Goal: Information Seeking & Learning: Learn about a topic

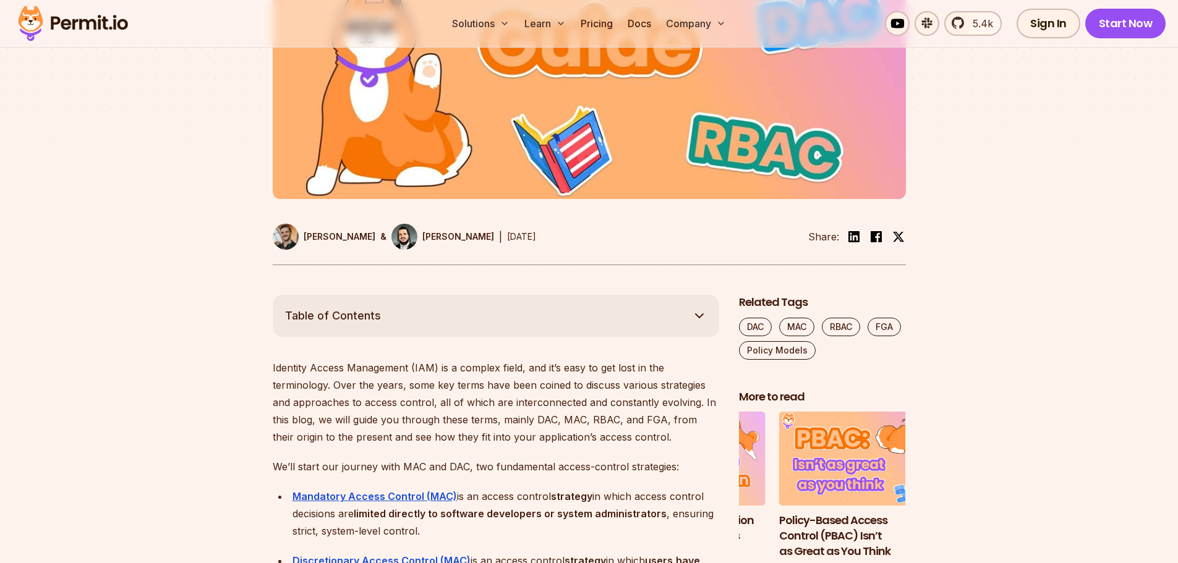
scroll to position [457, 0]
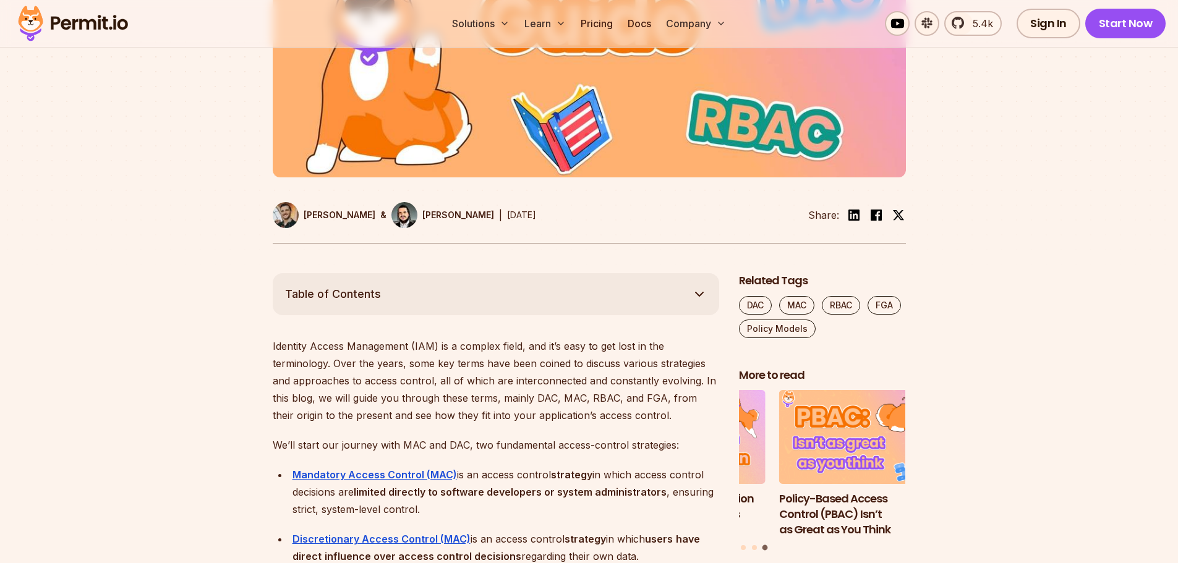
click at [287, 345] on p "Identity Access Management (IAM) is a complex field, and it’s easy to get lost …" at bounding box center [496, 381] width 446 height 87
click at [314, 352] on p "Identity Access Management (IAM) is a complex field, and it’s easy to get lost …" at bounding box center [496, 381] width 446 height 87
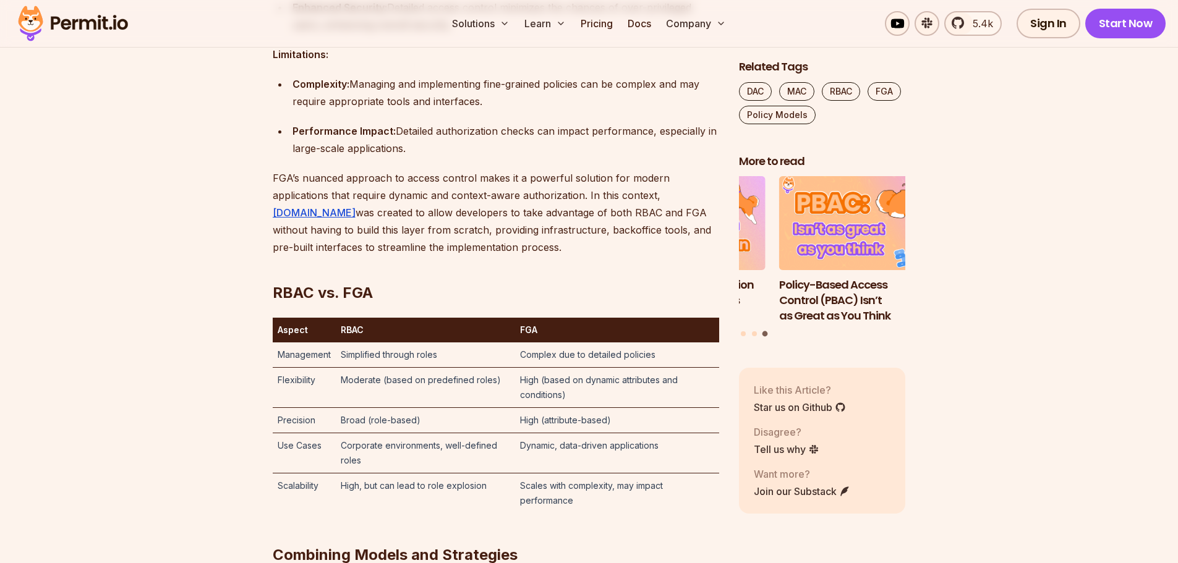
scroll to position [5688, 0]
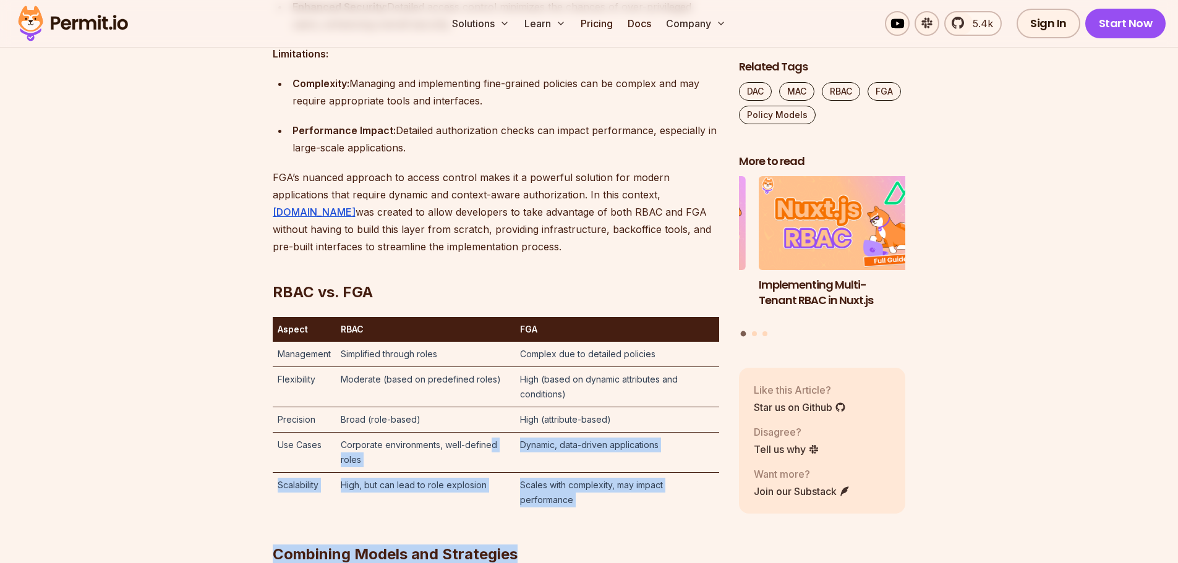
drag, startPoint x: 580, startPoint y: 487, endPoint x: 490, endPoint y: 433, distance: 105.6
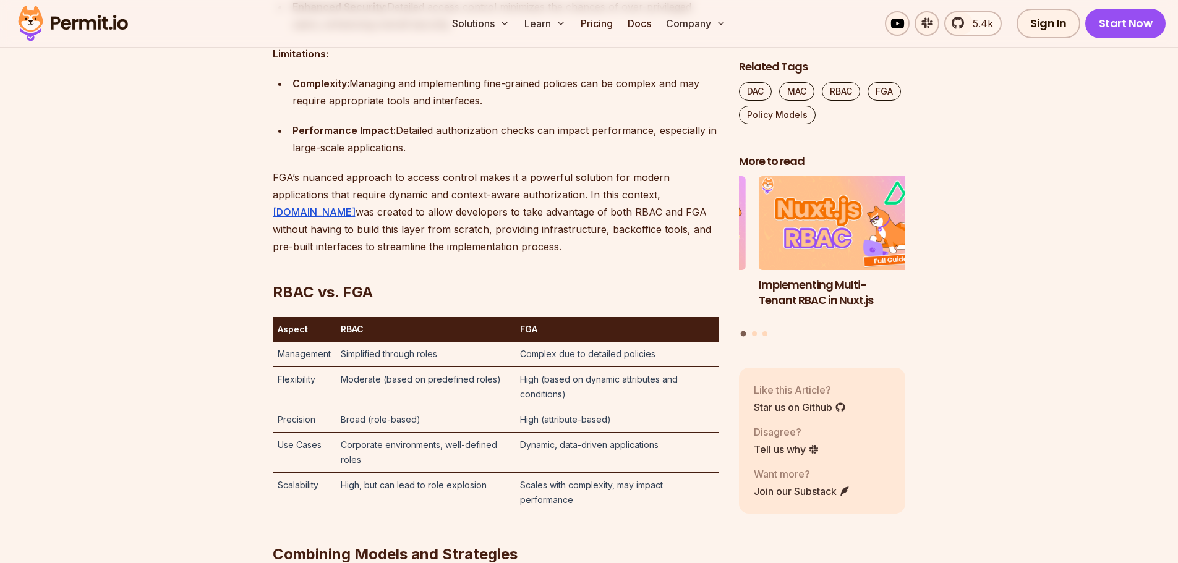
drag, startPoint x: 600, startPoint y: 559, endPoint x: 597, endPoint y: 547, distance: 12.6
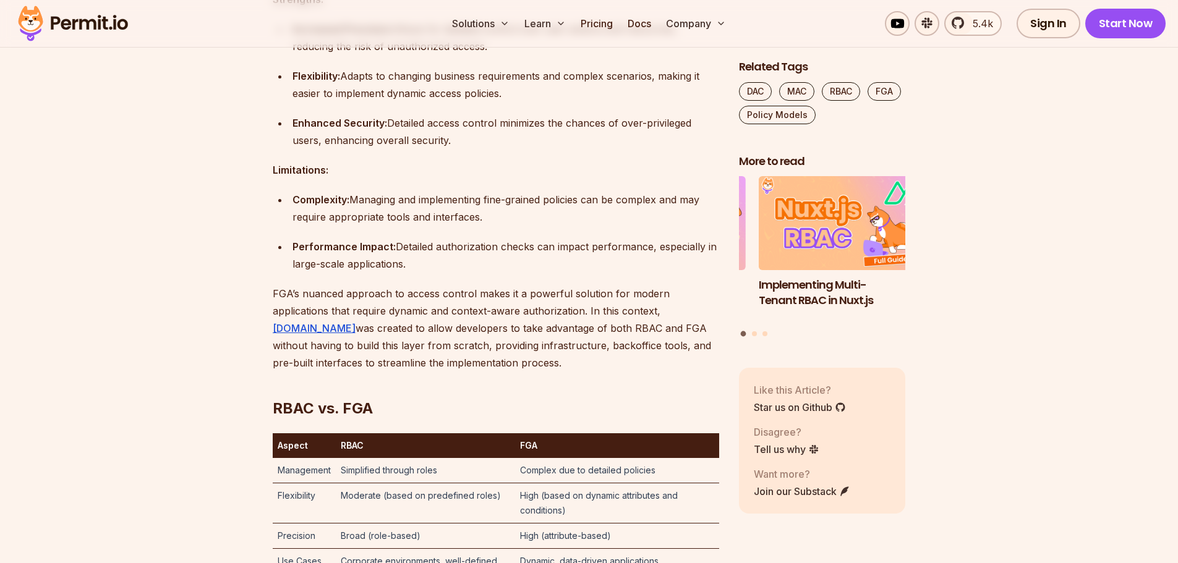
scroll to position [5569, 0]
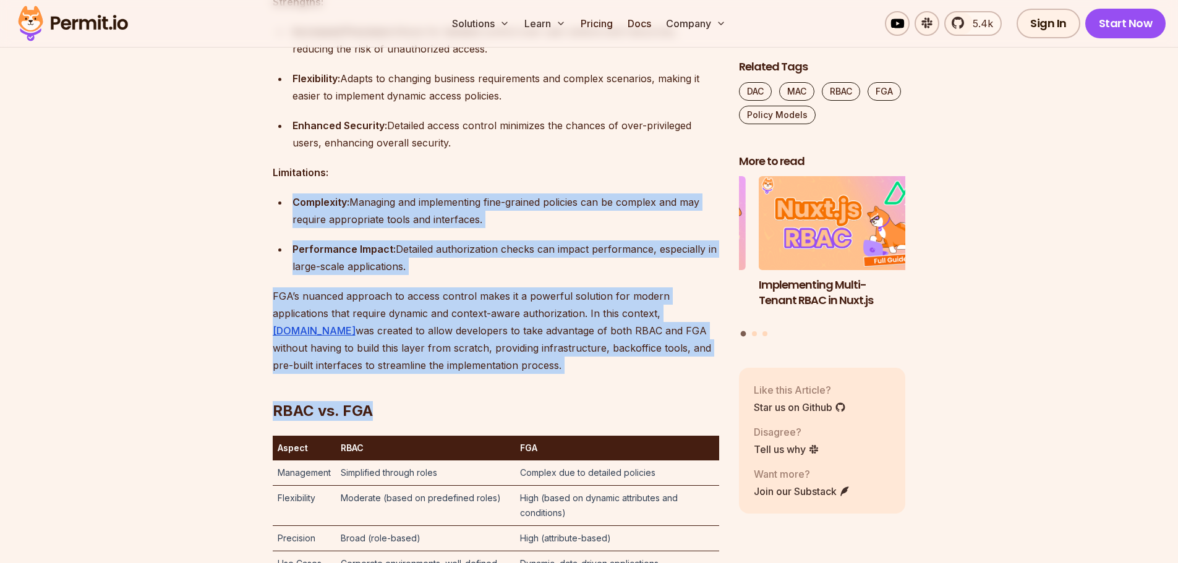
drag, startPoint x: 485, startPoint y: 343, endPoint x: 404, endPoint y: 174, distance: 187.7
click at [428, 351] on p "FGA’s nuanced approach to access control makes it a powerful solution for moder…" at bounding box center [496, 330] width 446 height 87
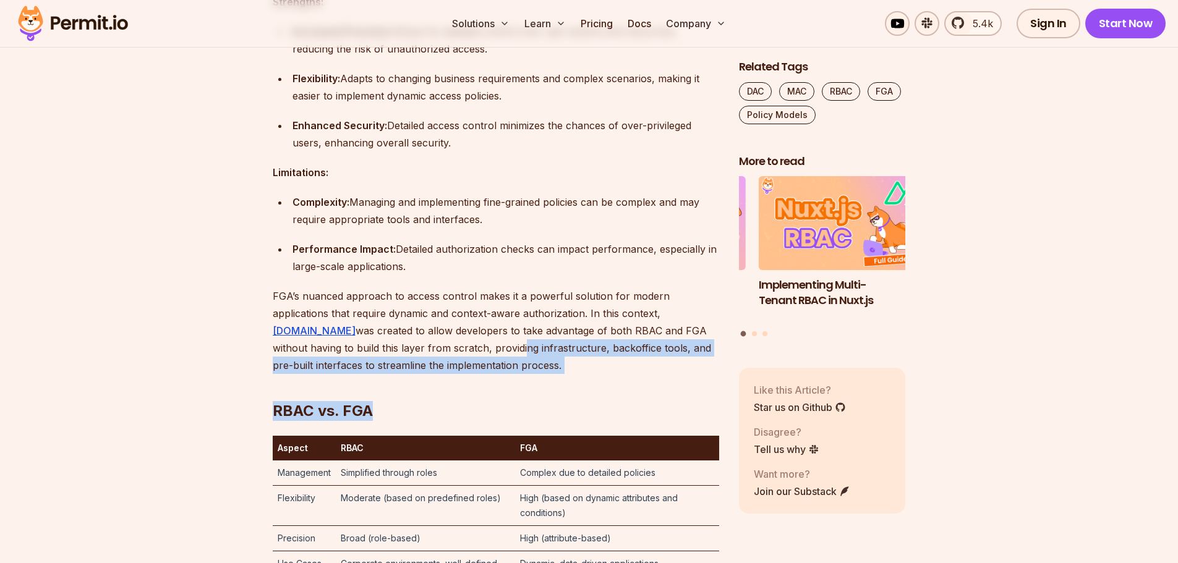
drag, startPoint x: 470, startPoint y: 351, endPoint x: 436, endPoint y: 335, distance: 36.8
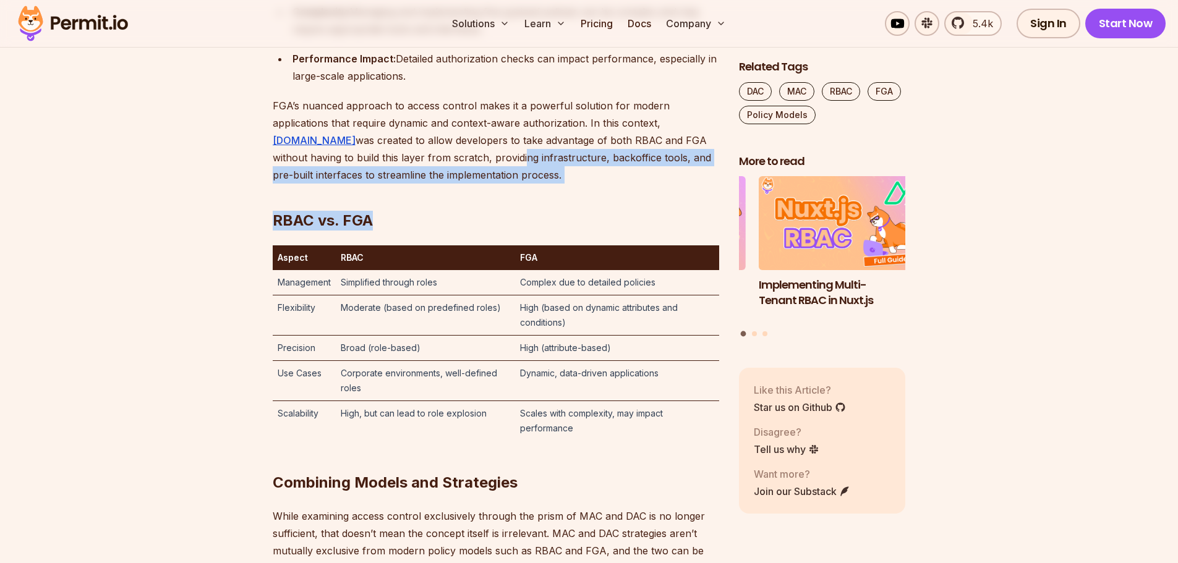
scroll to position [5878, 0]
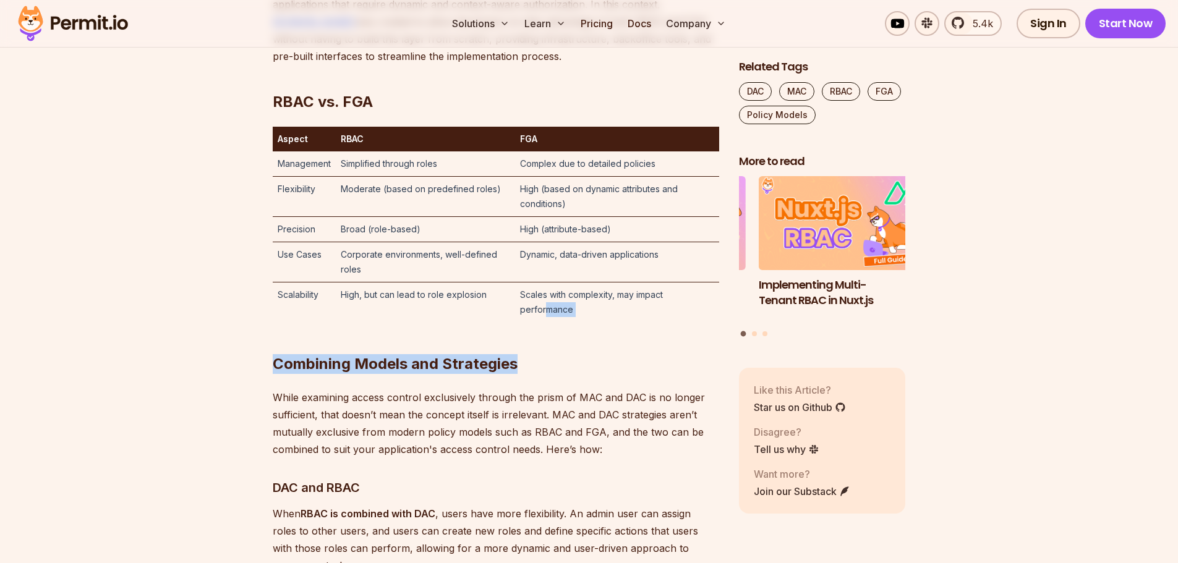
drag, startPoint x: 578, startPoint y: 299, endPoint x: 543, endPoint y: 291, distance: 36.1
drag, startPoint x: 665, startPoint y: 298, endPoint x: 699, endPoint y: 287, distance: 35.6
click at [665, 305] on h2 "Combining Models and Strategies" at bounding box center [496, 339] width 446 height 69
click at [718, 305] on h2 "Combining Models and Strategies" at bounding box center [496, 339] width 446 height 69
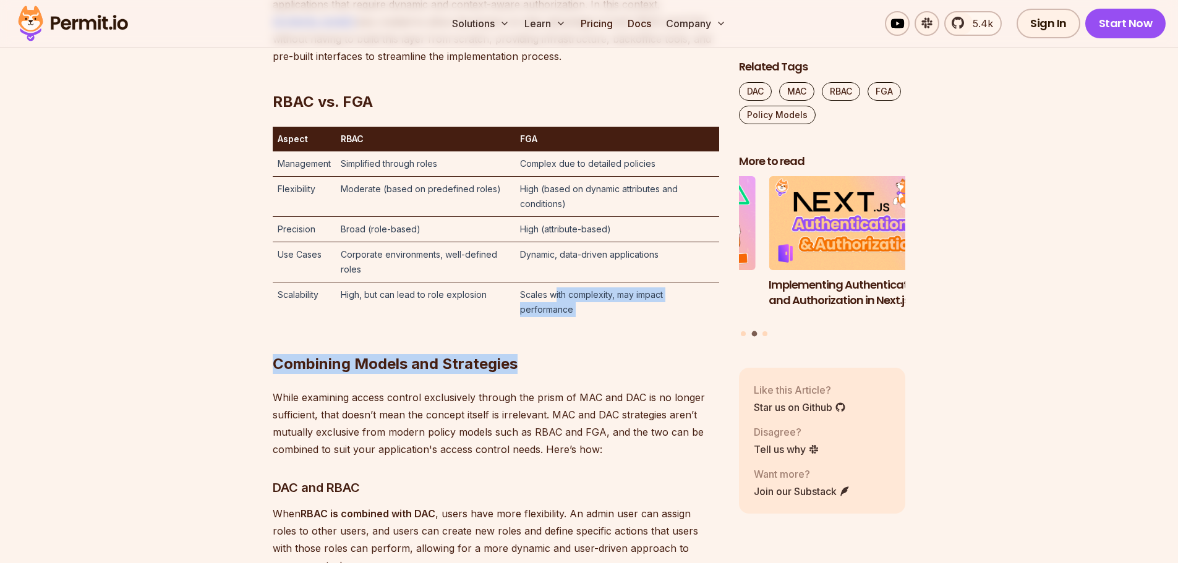
drag, startPoint x: 715, startPoint y: 304, endPoint x: 554, endPoint y: 282, distance: 162.9
drag, startPoint x: 578, startPoint y: 328, endPoint x: 631, endPoint y: 289, distance: 65.5
click at [579, 327] on h2 "Combining Models and Strategies" at bounding box center [496, 339] width 446 height 69
click at [641, 284] on td "Scales with complexity, may impact performance" at bounding box center [617, 303] width 204 height 40
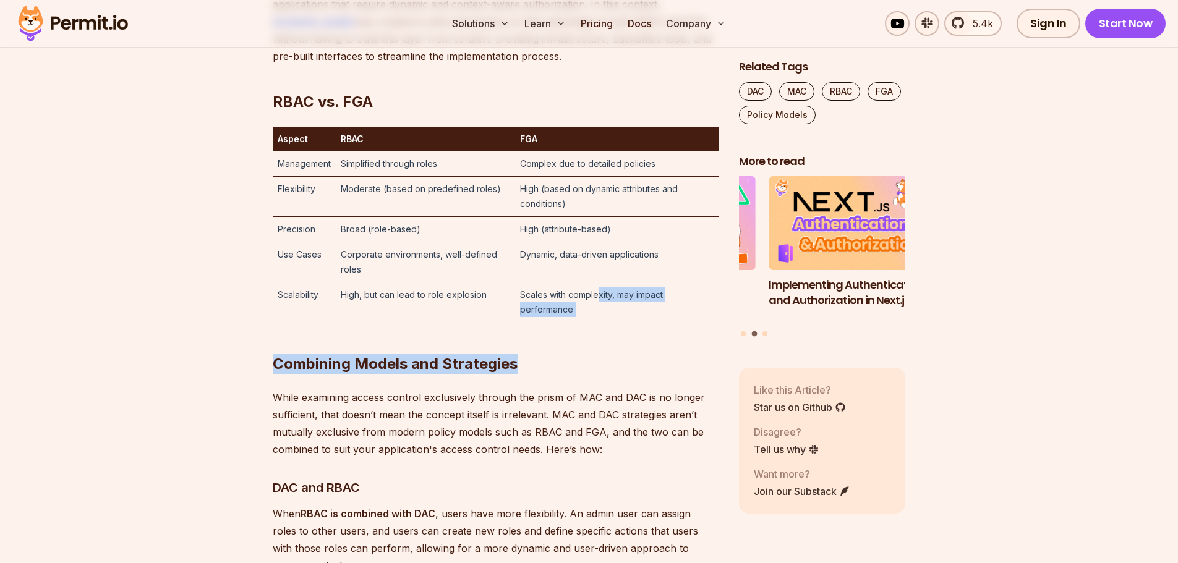
drag, startPoint x: 613, startPoint y: 289, endPoint x: 598, endPoint y: 274, distance: 21.4
click at [598, 321] on h2 "Combining Models and Strategies" at bounding box center [496, 339] width 446 height 69
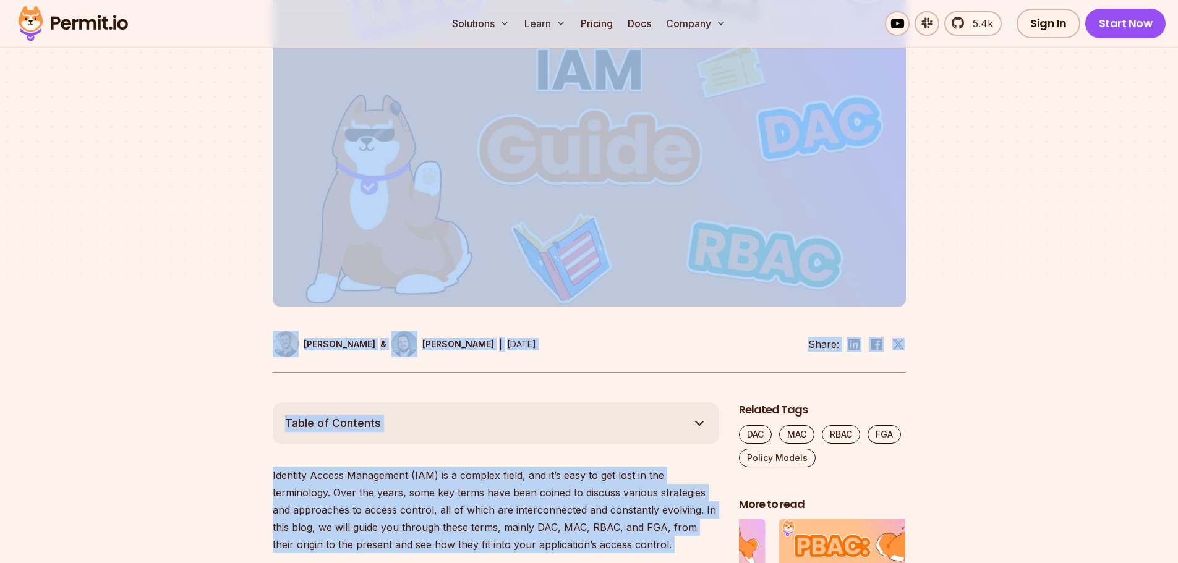
scroll to position [261, 0]
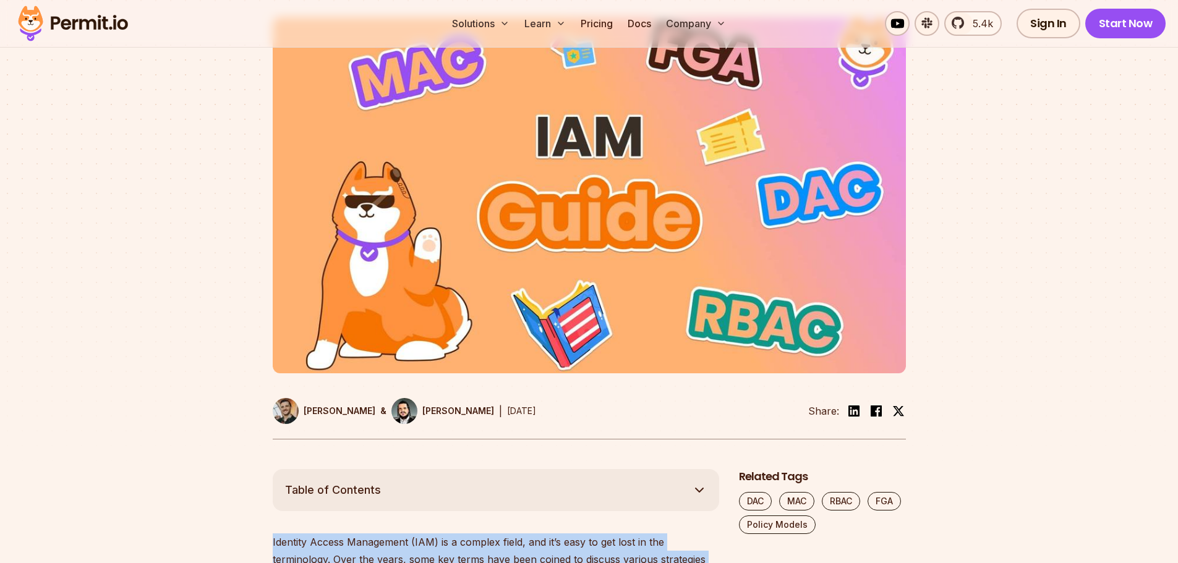
drag, startPoint x: 550, startPoint y: 349, endPoint x: 271, endPoint y: 540, distance: 337.4
copy div "Loremips Dolors Ametconsec (ADI) el s doeiusm tempo, inc ut’l etdo ma ali enim …"
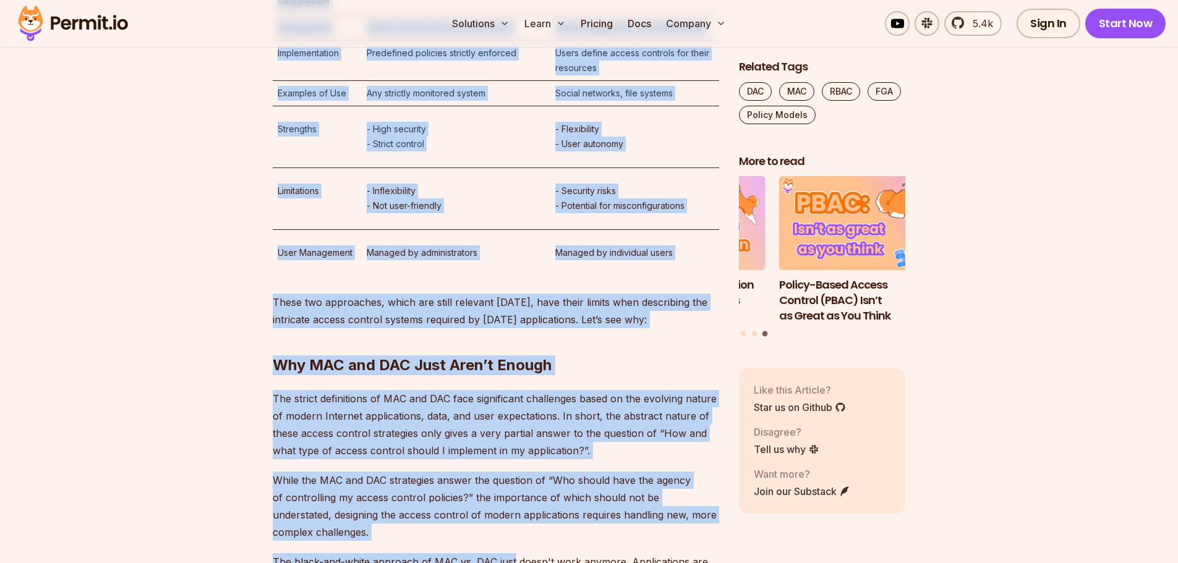
scroll to position [1729, 0]
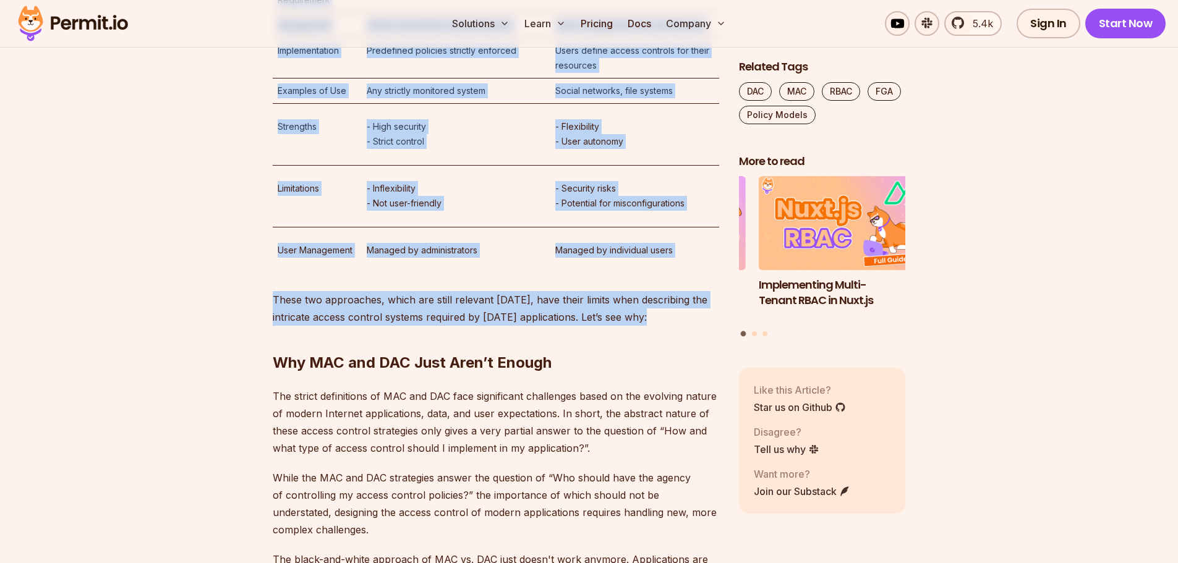
drag, startPoint x: 271, startPoint y: 171, endPoint x: 647, endPoint y: 300, distance: 396.7
copy div "Loremips Dolors Ametconsec (ADI) el s doeiusm tempo, inc ut’l etdo ma ali enim …"
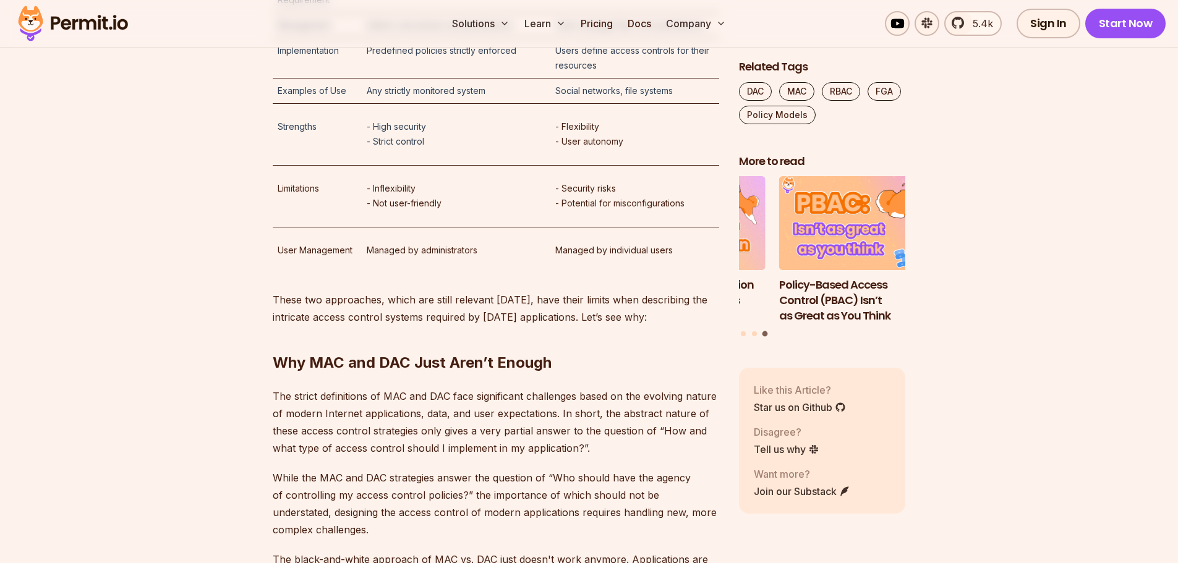
click at [582, 321] on h2 "Why MAC and DAC Just Aren’t Enough" at bounding box center [496, 338] width 446 height 69
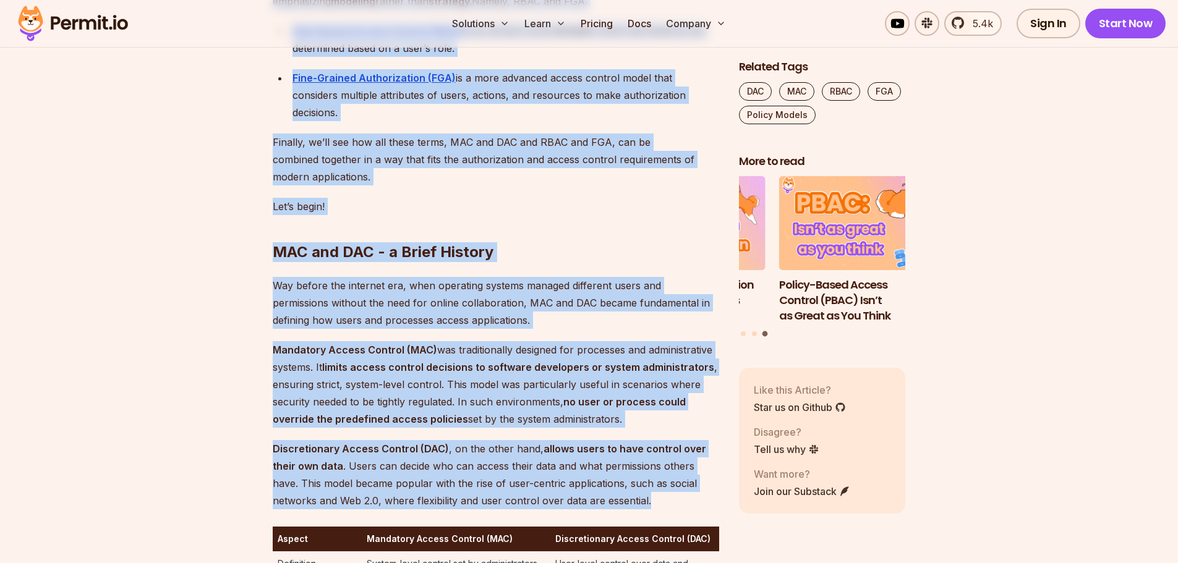
scroll to position [733, 0]
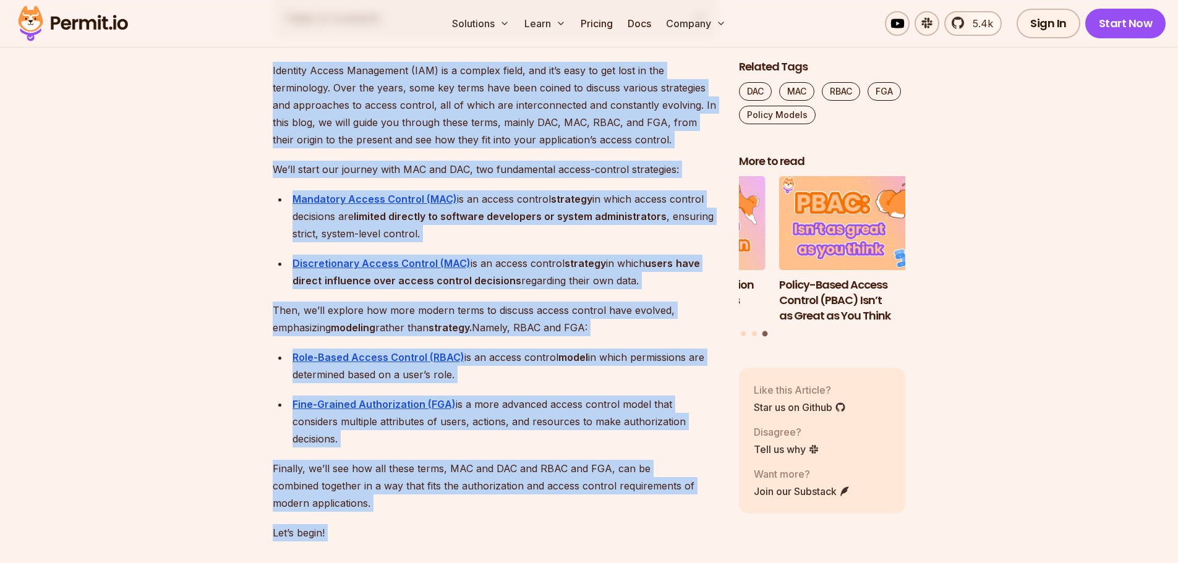
drag, startPoint x: 582, startPoint y: 372, endPoint x: 272, endPoint y: 74, distance: 430.6
copy div "Loremips Dolors Ametconsec (ADI) el s doeiusm tempo, inc ut’l etdo ma ali enim …"
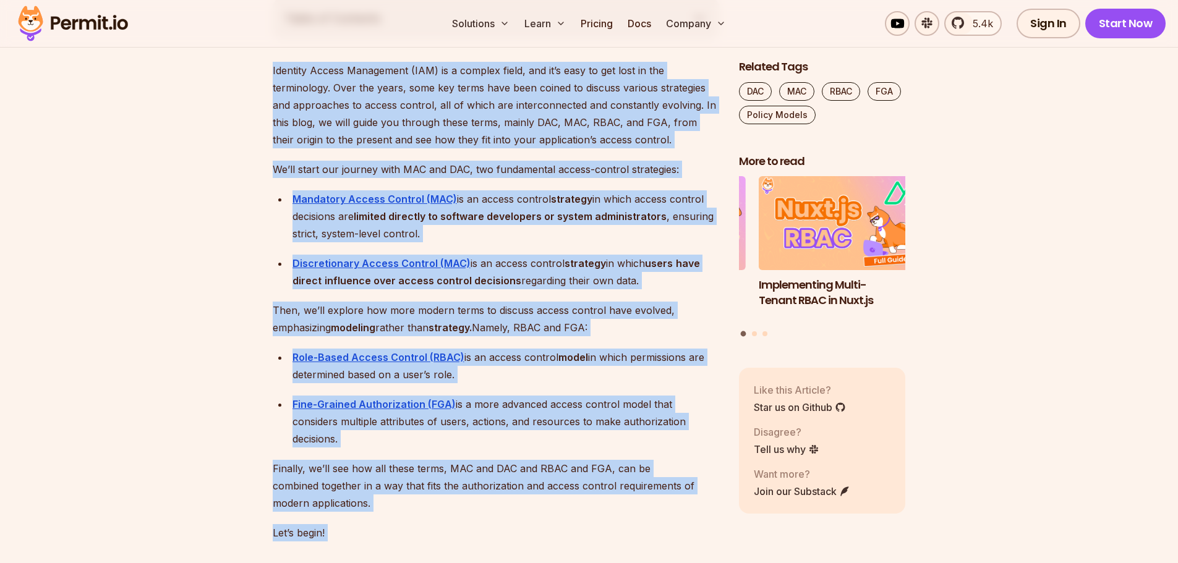
click at [556, 258] on div "Discretionary Access Control (MAC) is an access control strategy in which users…" at bounding box center [505, 272] width 427 height 35
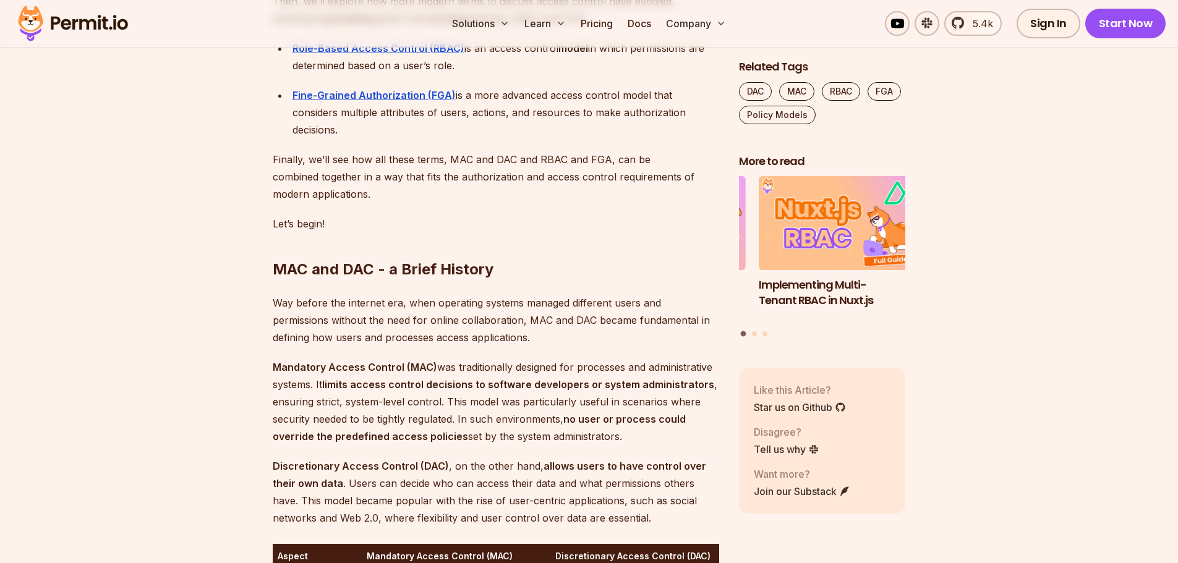
scroll to position [857, 0]
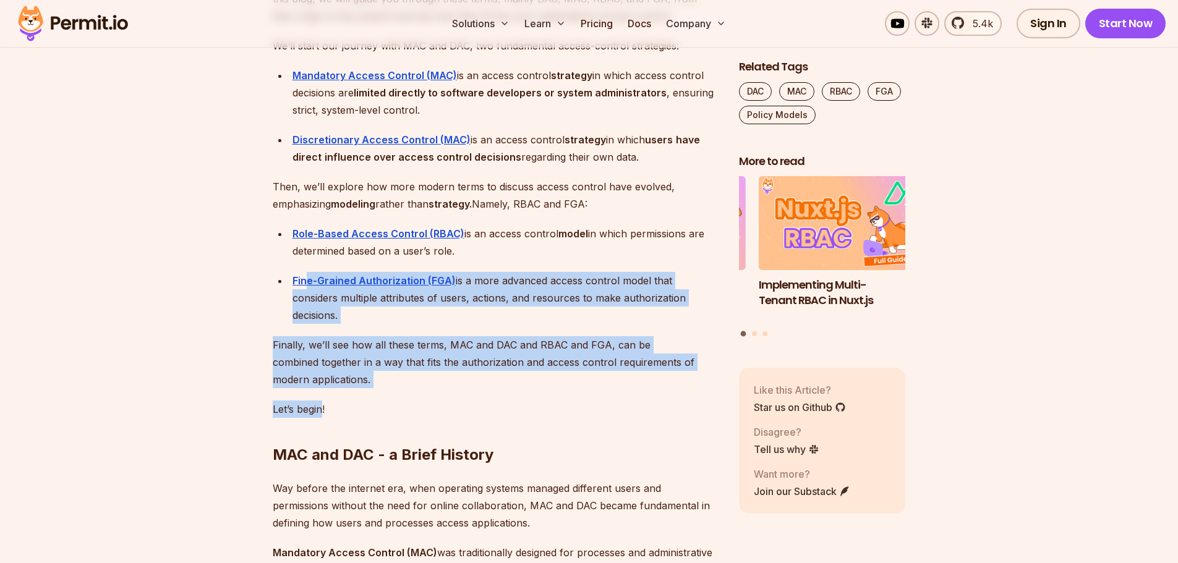
drag, startPoint x: 321, startPoint y: 397, endPoint x: 305, endPoint y: 287, distance: 111.2
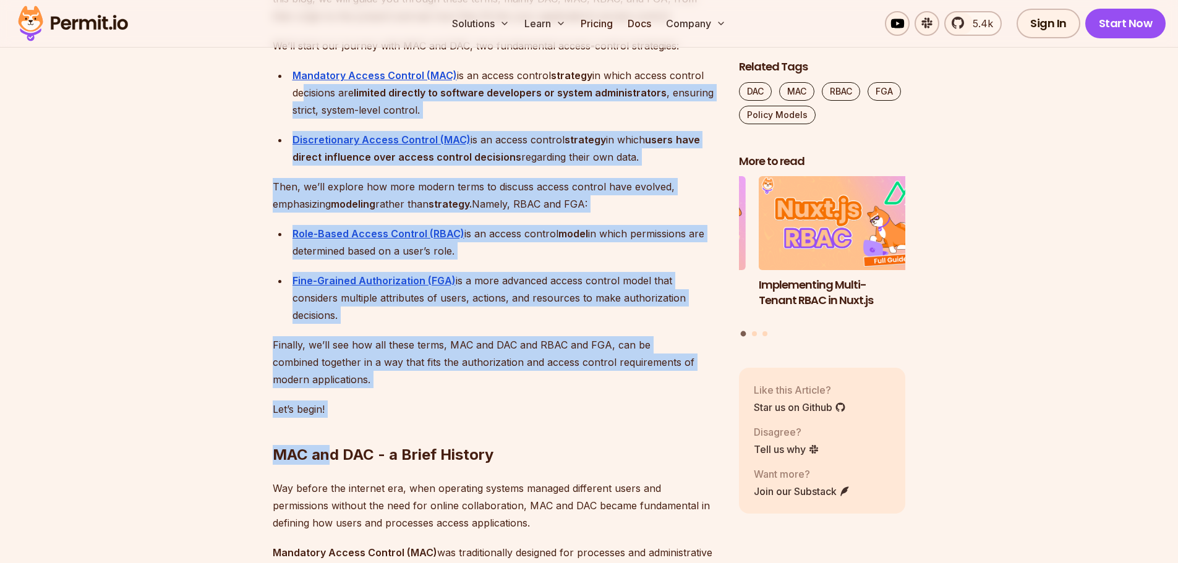
drag, startPoint x: 329, startPoint y: 391, endPoint x: 325, endPoint y: 276, distance: 115.7
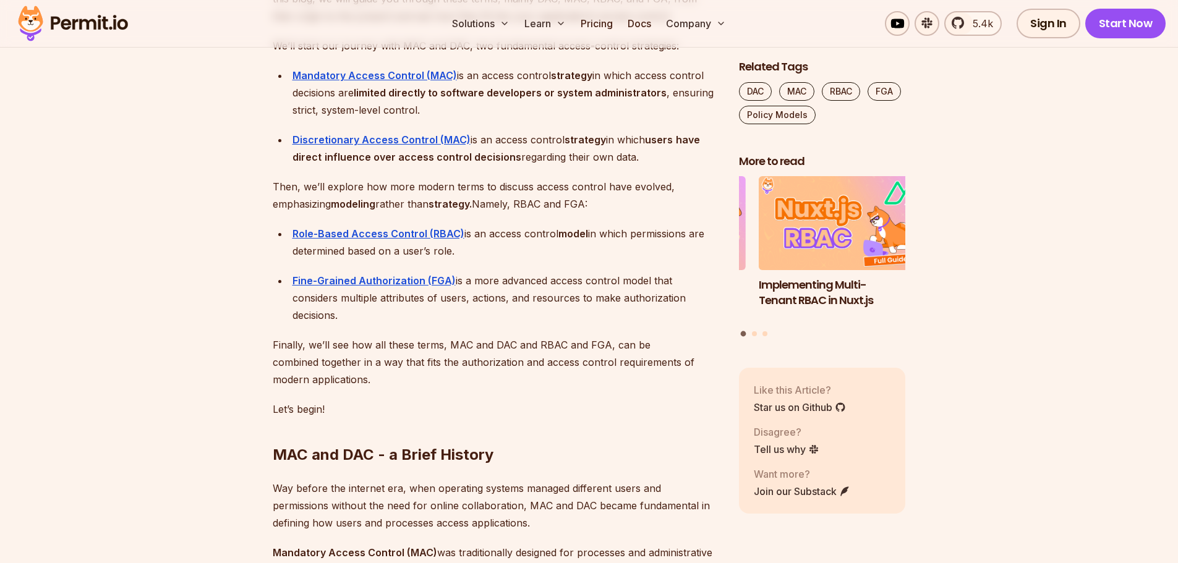
click at [342, 405] on h2 "MAC and DAC - a Brief History" at bounding box center [496, 430] width 446 height 69
click at [325, 401] on p "Let’s begin!" at bounding box center [496, 409] width 446 height 17
drag, startPoint x: 327, startPoint y: 393, endPoint x: 313, endPoint y: 391, distance: 14.3
click at [318, 401] on p "Let’s begin!" at bounding box center [496, 409] width 446 height 17
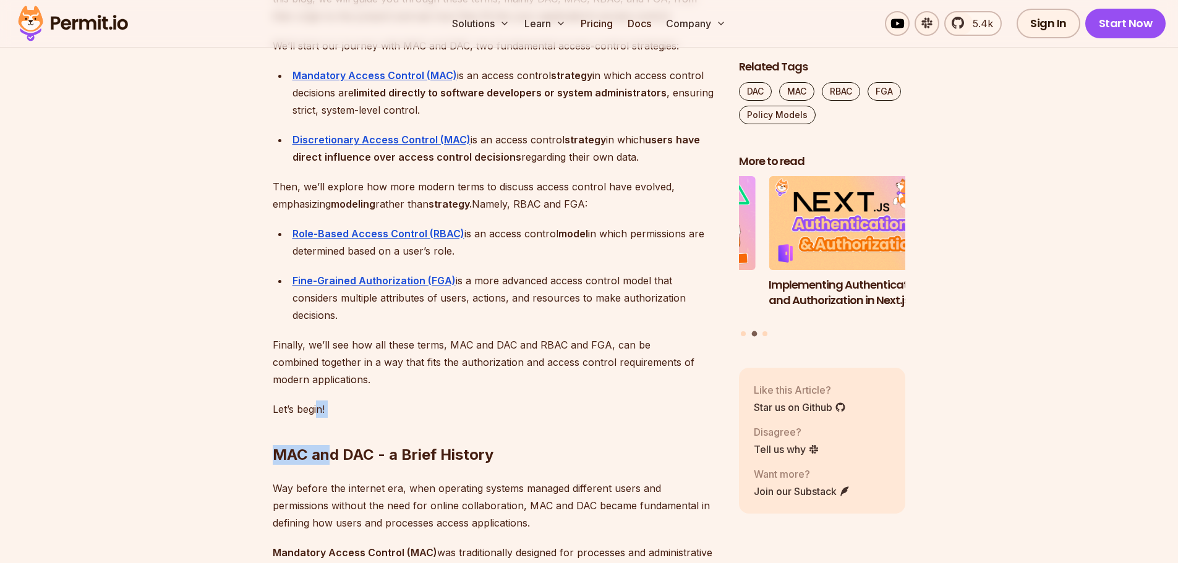
drag, startPoint x: 326, startPoint y: 391, endPoint x: 319, endPoint y: 391, distance: 6.8
click at [318, 401] on p "Let’s begin!" at bounding box center [496, 409] width 446 height 17
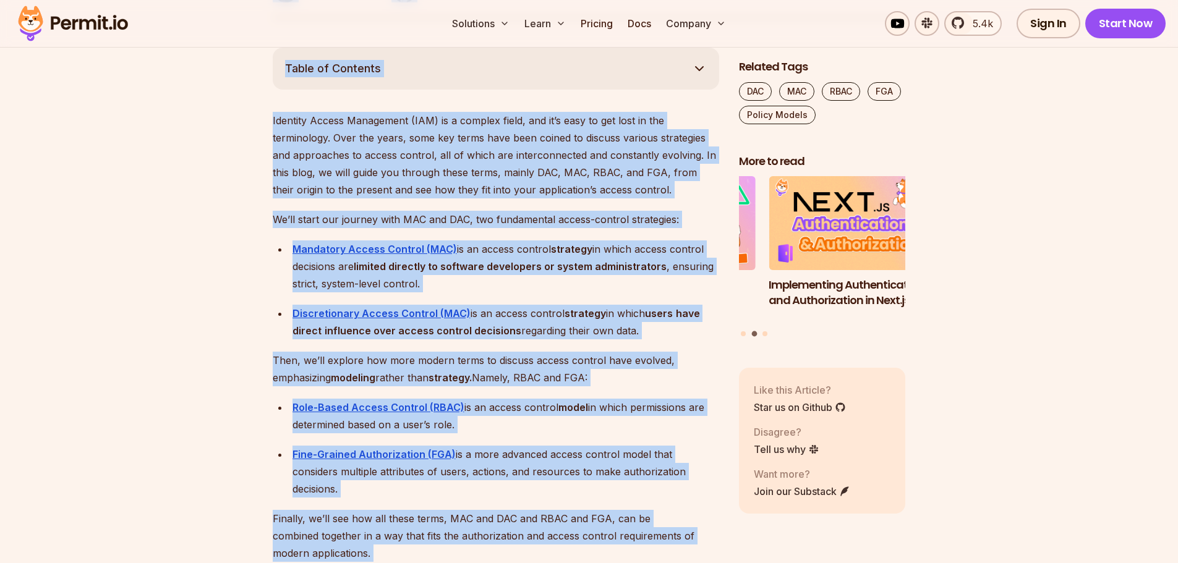
scroll to position [600, 0]
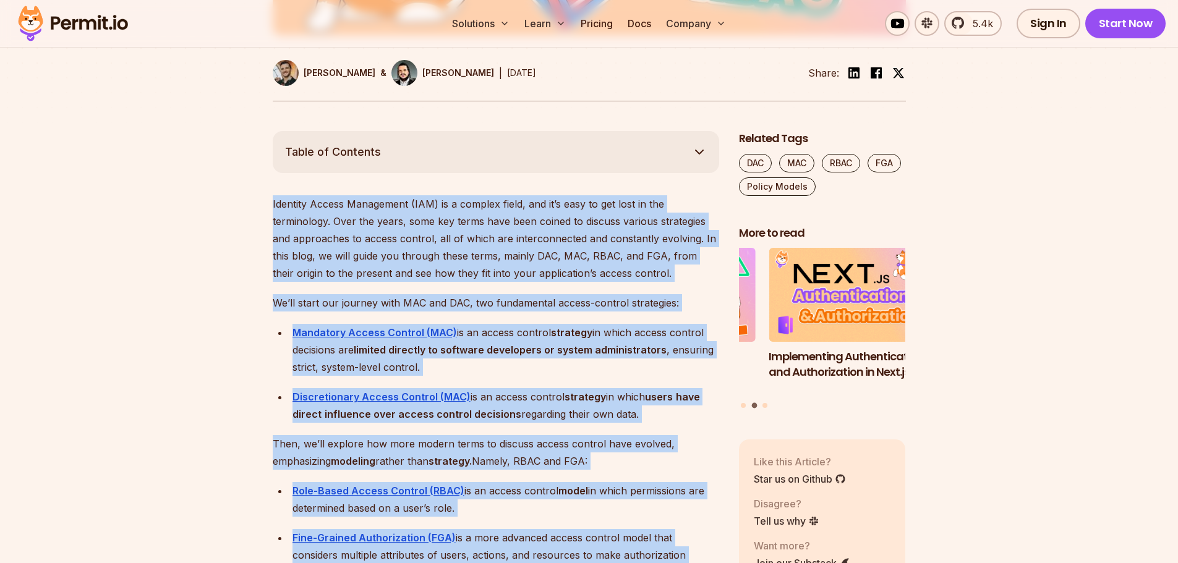
drag, startPoint x: 325, startPoint y: 391, endPoint x: 273, endPoint y: 205, distance: 192.6
copy div "Loremips Dolors Ametconsec (ADI) el s doeiusm tempo, inc ut’l etdo ma ali enim …"
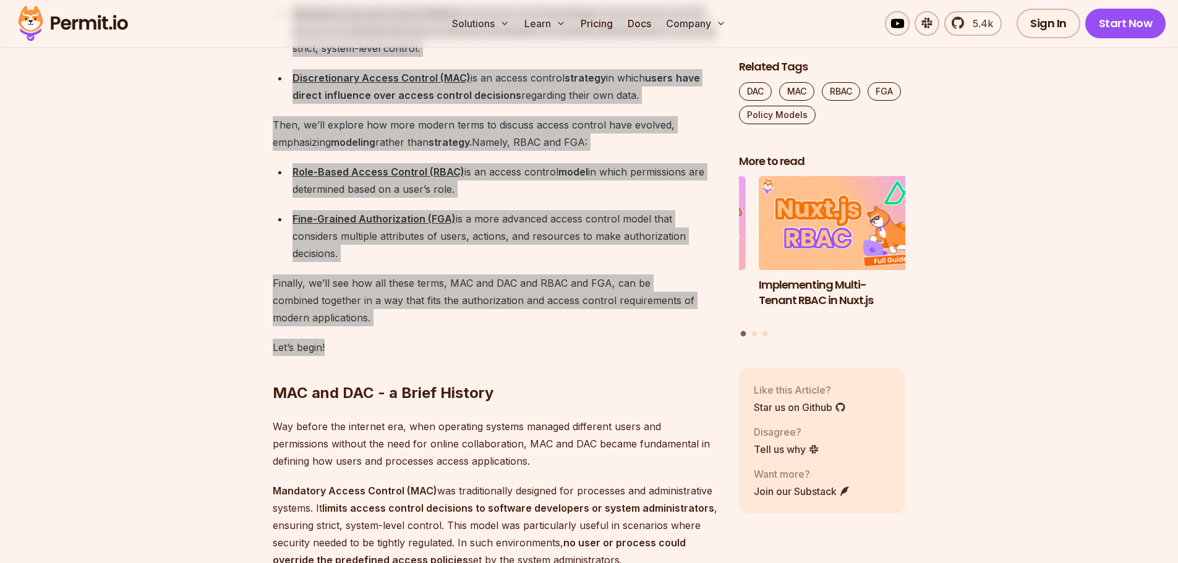
scroll to position [909, 0]
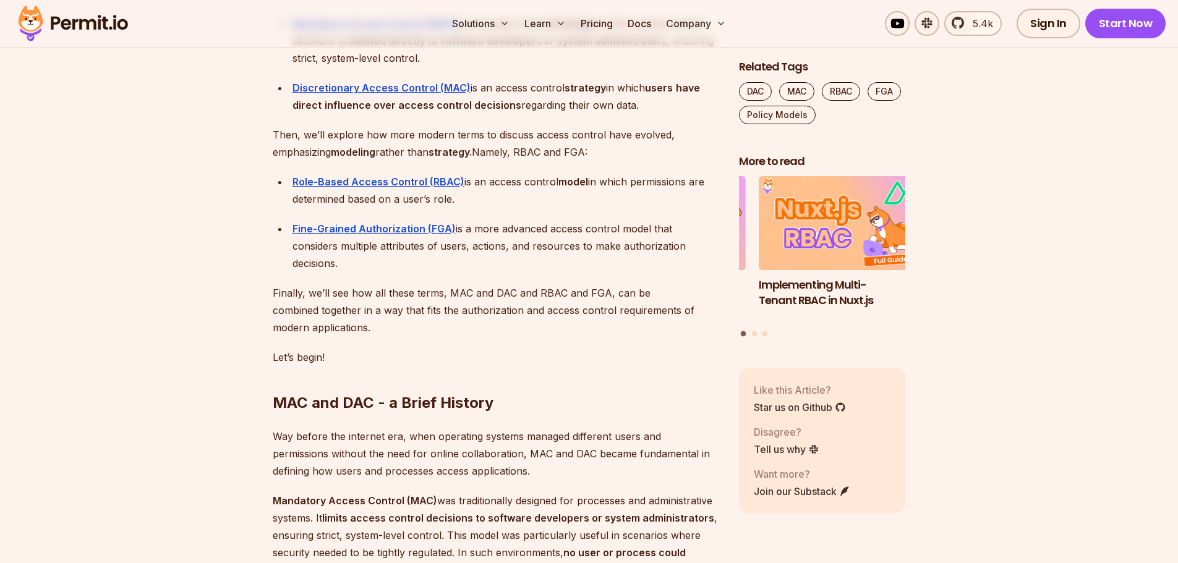
click at [580, 349] on h2 "MAC and DAC - a Brief History" at bounding box center [496, 378] width 446 height 69
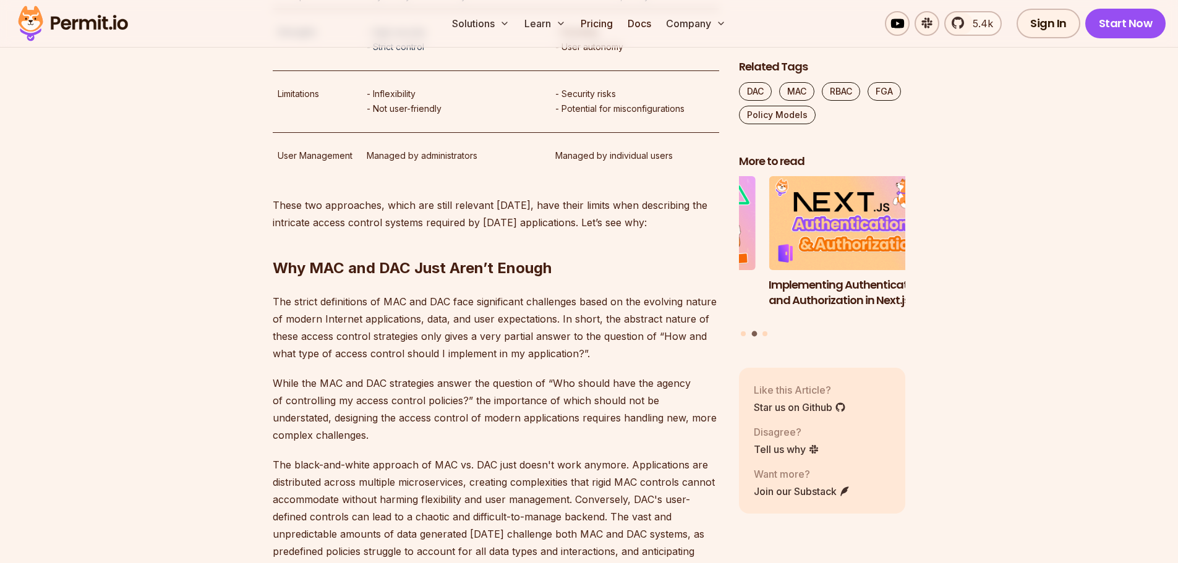
scroll to position [1898, 0]
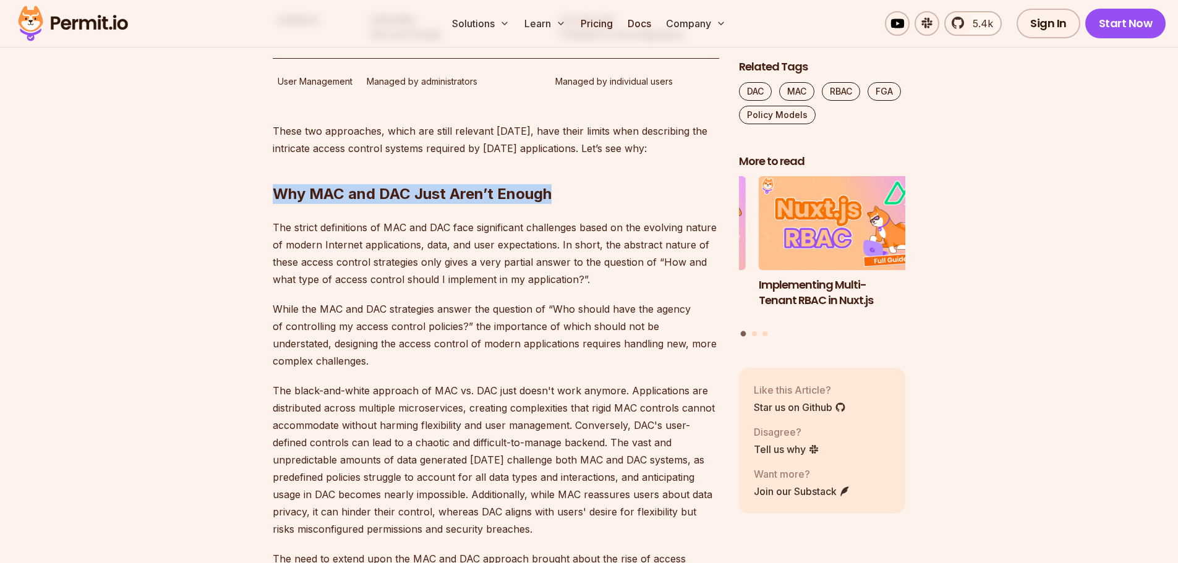
drag, startPoint x: 511, startPoint y: 175, endPoint x: 274, endPoint y: 181, distance: 236.8
click at [274, 181] on h2 "Why MAC and DAC Just Aren’t Enough" at bounding box center [496, 169] width 446 height 69
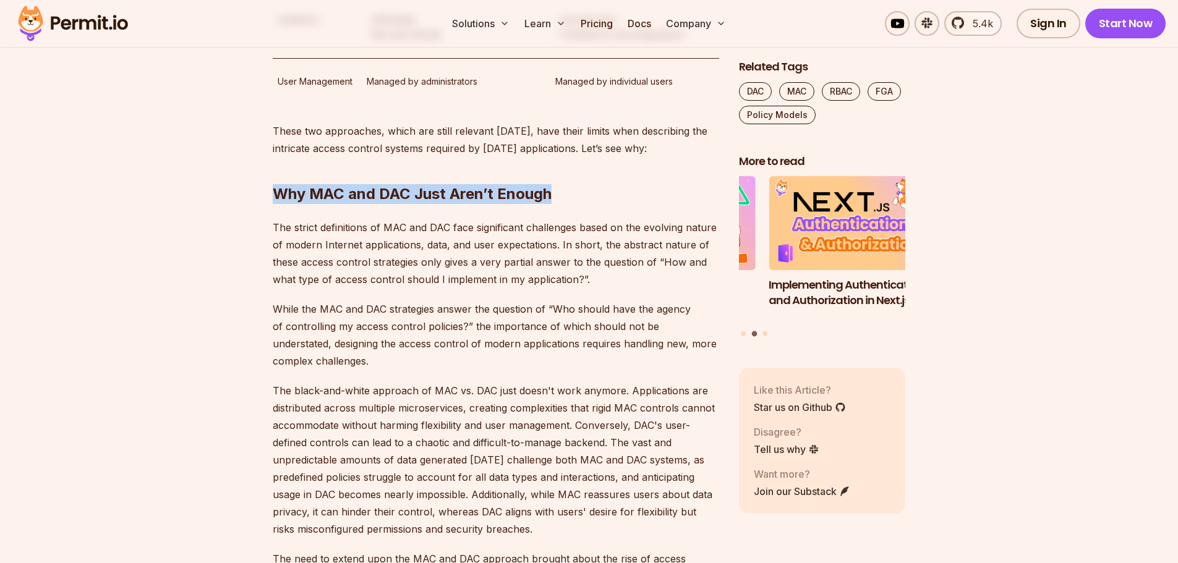
copy h2 "Why MAC and DAC Just Aren’t Enough"
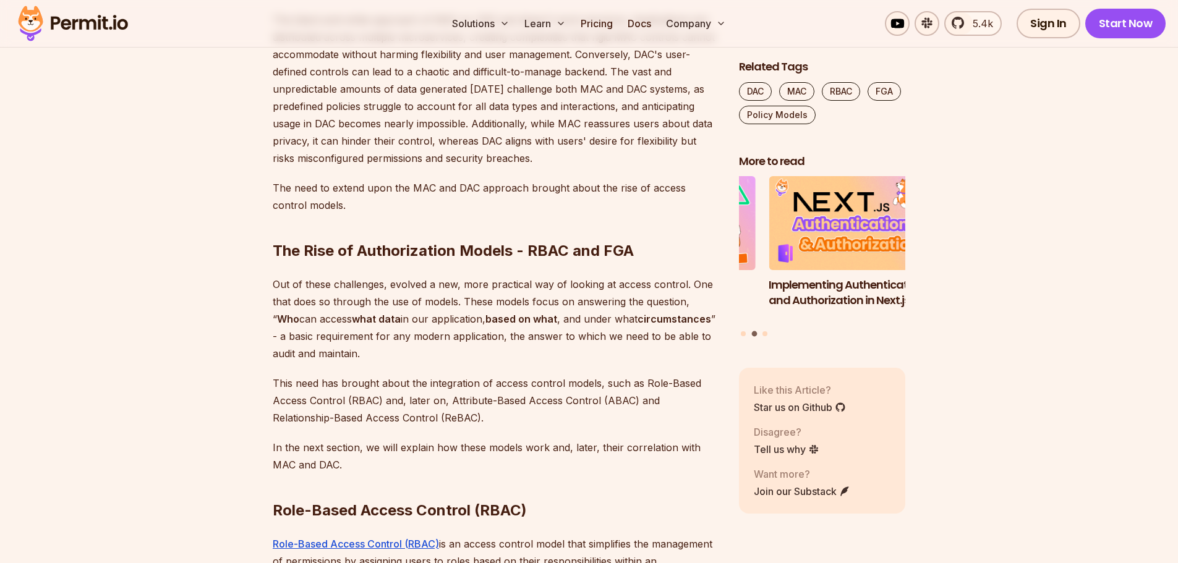
scroll to position [2331, 0]
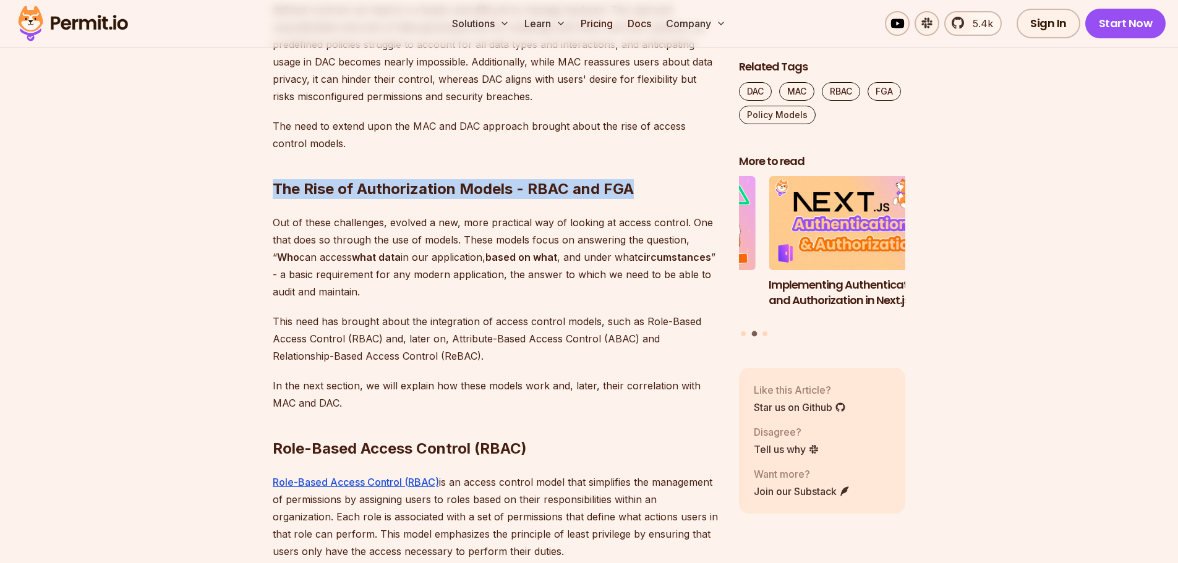
drag, startPoint x: 632, startPoint y: 173, endPoint x: 276, endPoint y: 172, distance: 356.1
click at [276, 172] on h2 "The Rise of Authorization Models - RBAC and FGA" at bounding box center [496, 164] width 446 height 69
copy h2 "The Rise of Authorization Models - RBAC and FGA"
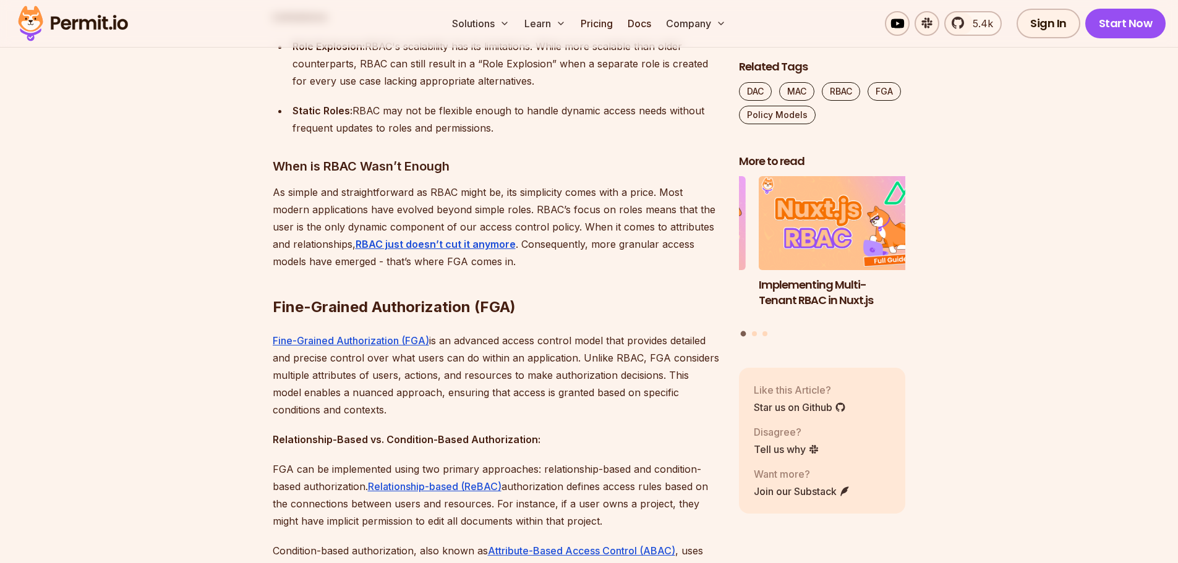
scroll to position [4000, 0]
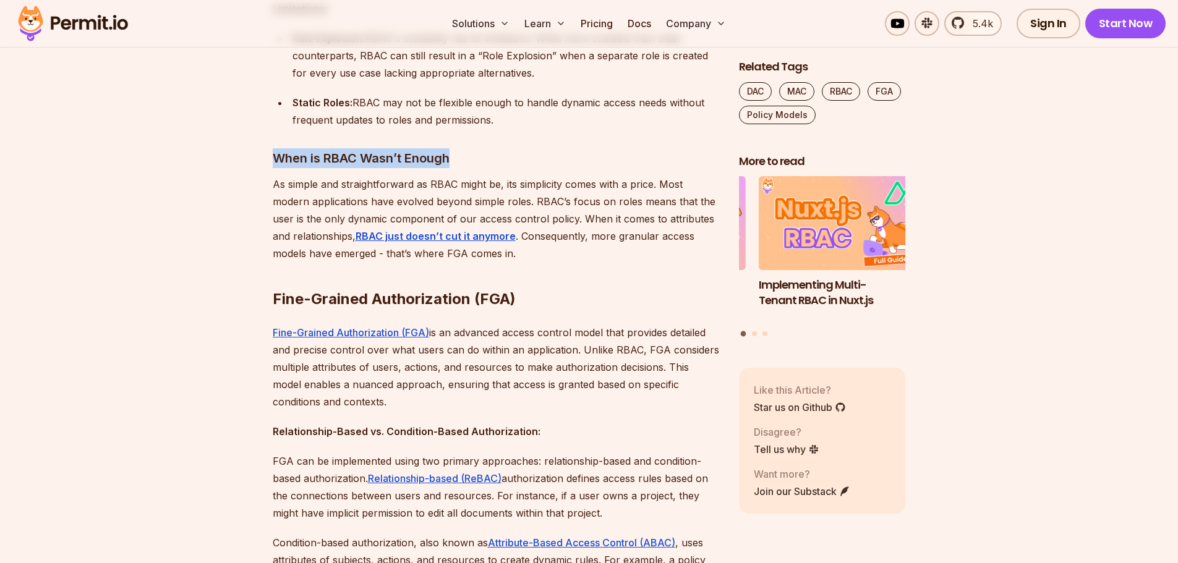
drag, startPoint x: 423, startPoint y: 140, endPoint x: 270, endPoint y: 140, distance: 153.3
click at [270, 140] on section "Table of Contents Identity Access Management (IAM) is a complex field, and it’s…" at bounding box center [589, 399] width 1178 height 7337
copy h3 "When is RBAC Wasn’t Enough"
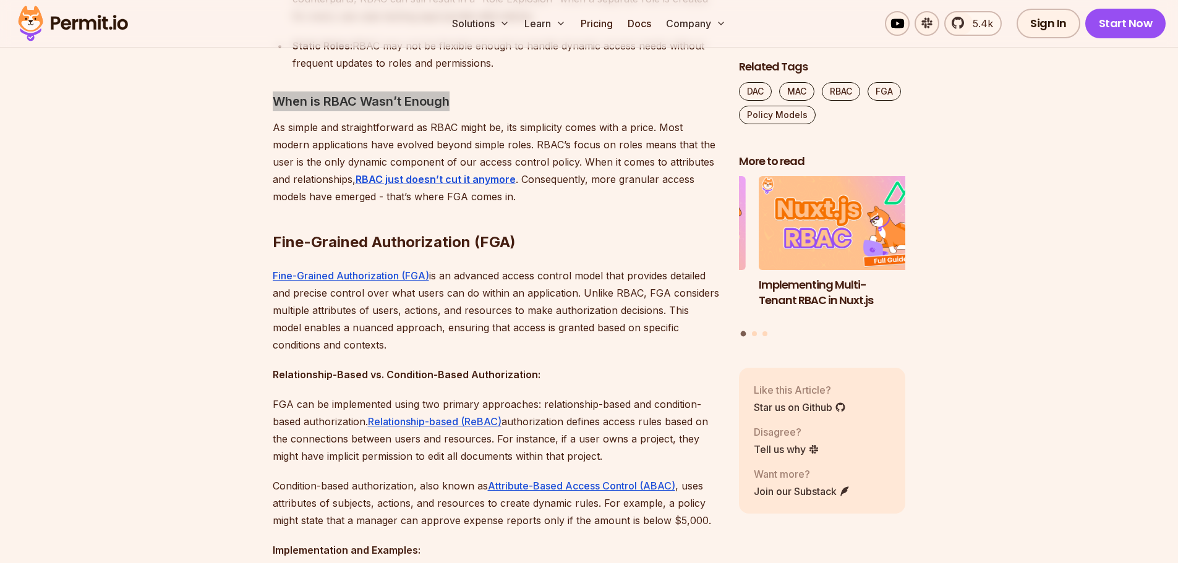
scroll to position [4123, 0]
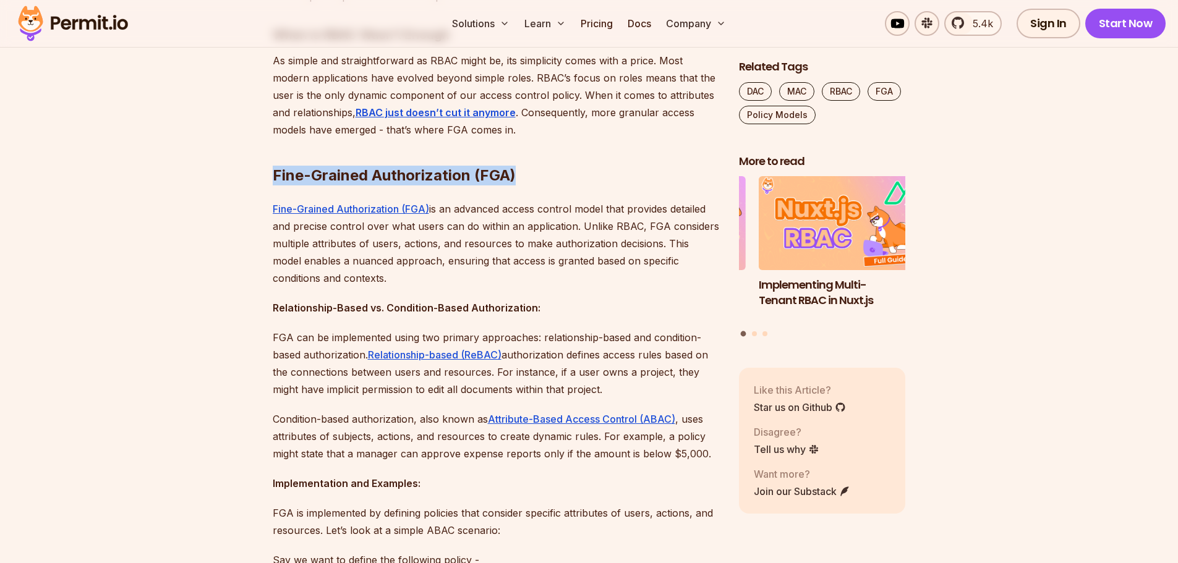
drag, startPoint x: 518, startPoint y: 158, endPoint x: 262, endPoint y: 161, distance: 255.9
click at [262, 161] on section "Table of Contents Identity Access Management (IAM) is a complex field, and it’s…" at bounding box center [589, 275] width 1178 height 7337
copy h2 "Fine-Grained Authorization (FGA)"
